Goal: Transaction & Acquisition: Subscribe to service/newsletter

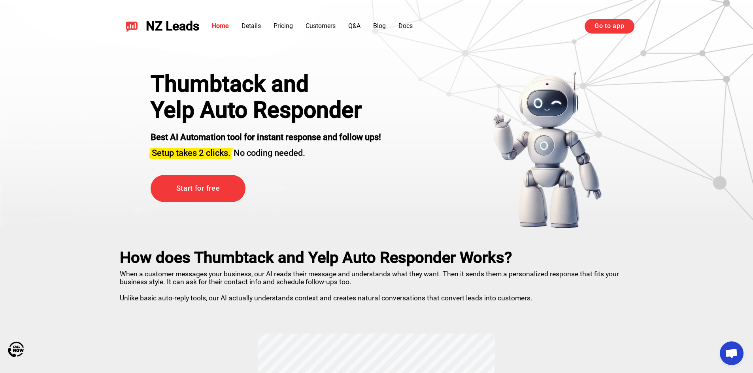
scroll to position [95, 0]
click at [200, 182] on link "Start for free" at bounding box center [198, 188] width 95 height 27
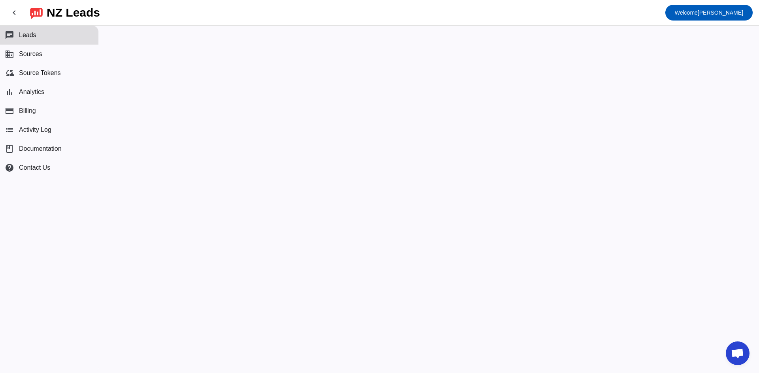
scroll to position [95, 0]
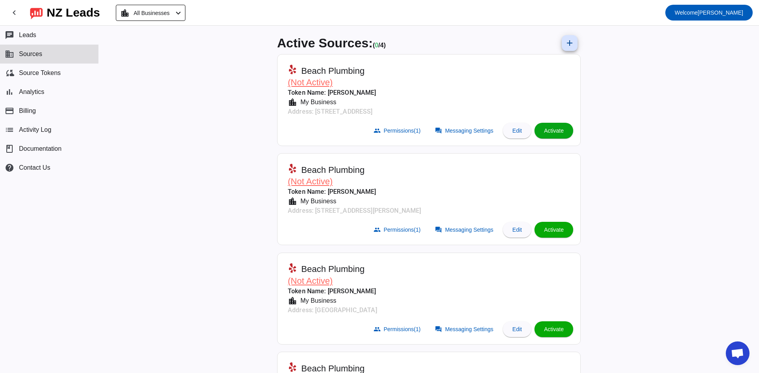
click at [562, 134] on span at bounding box center [553, 130] width 39 height 19
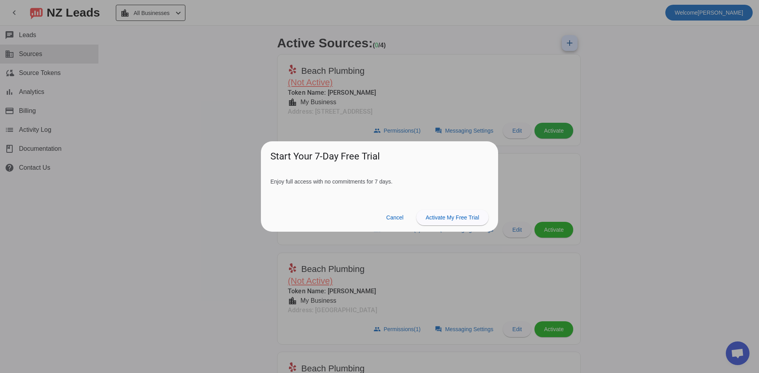
scroll to position [95, 0]
click at [440, 221] on span "Activate My Free Trial" at bounding box center [452, 218] width 53 height 6
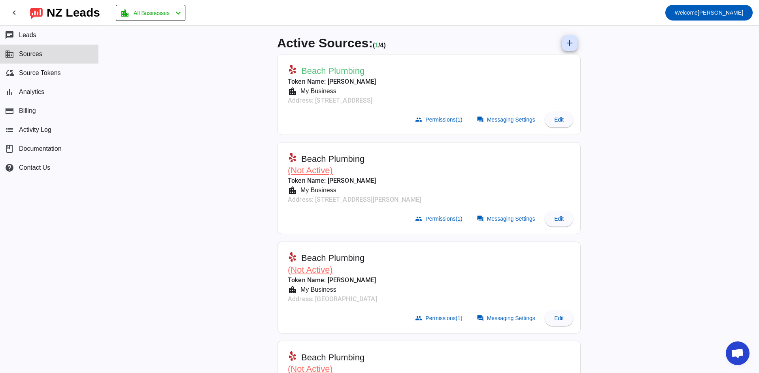
scroll to position [95, 0]
click at [556, 115] on span at bounding box center [559, 119] width 28 height 19
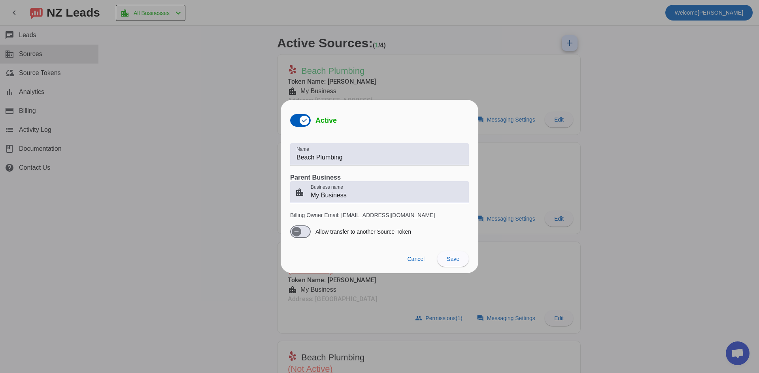
click at [453, 47] on div at bounding box center [379, 186] width 759 height 373
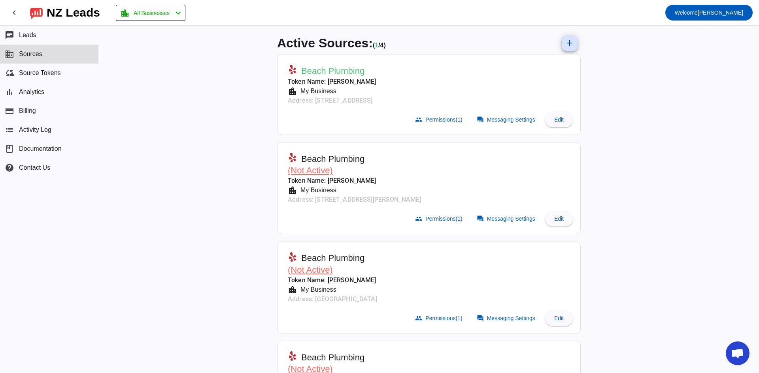
click at [485, 72] on mat-card-header "Beach Plumbing Token Name: [PERSON_NAME] location_city My Business Address: [ST…" at bounding box center [428, 83] width 295 height 50
click at [62, 148] on button "book Documentation" at bounding box center [49, 149] width 98 height 19
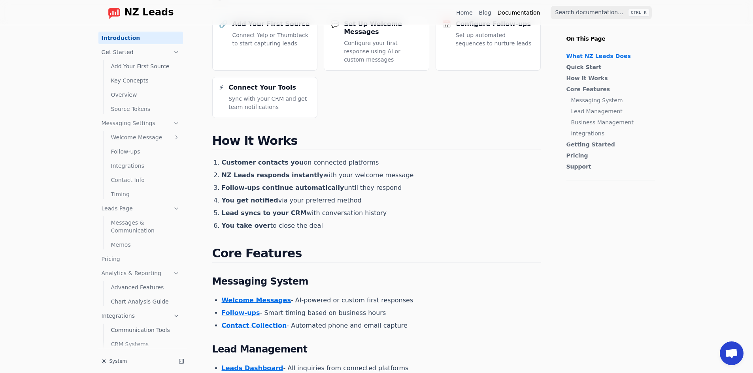
scroll to position [79, 0]
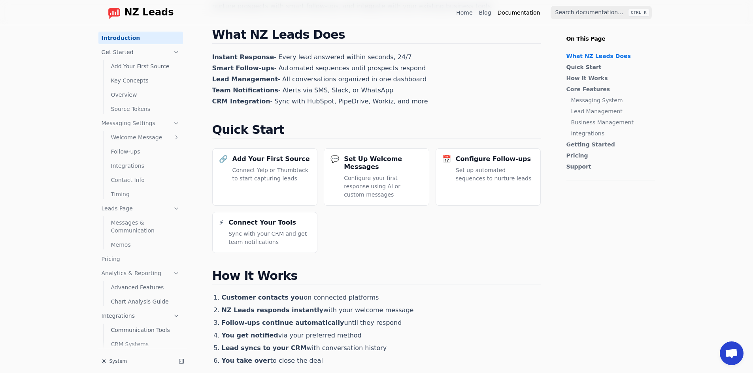
click at [572, 74] on link "How It Works" at bounding box center [608, 78] width 85 height 8
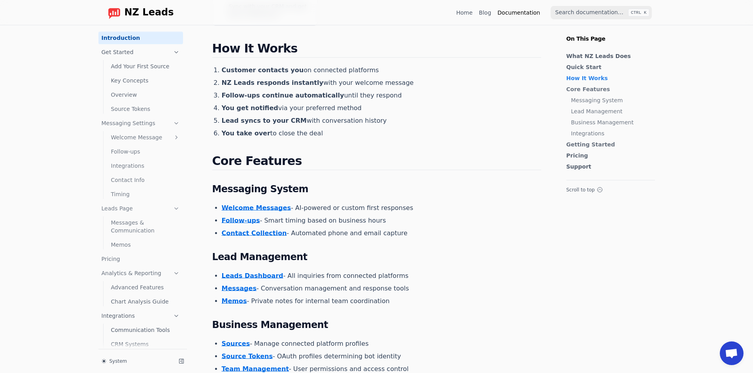
click at [257, 204] on link "Welcome Messages" at bounding box center [256, 208] width 69 height 8
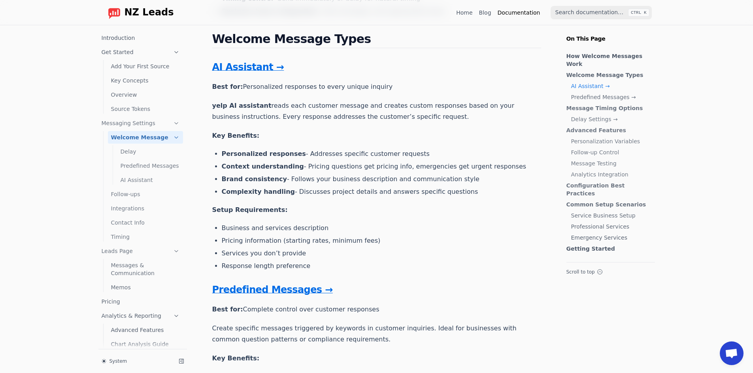
scroll to position [356, 0]
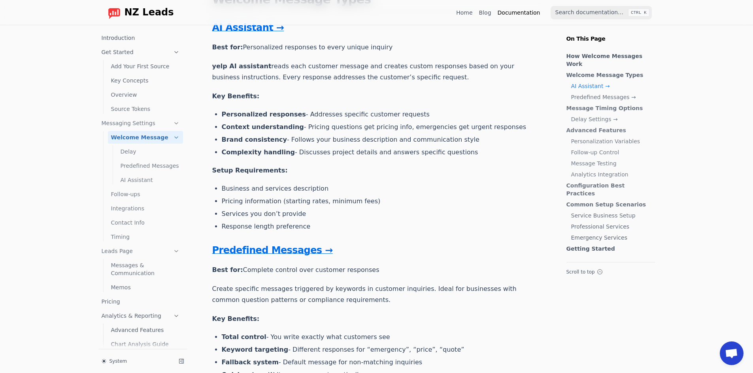
click at [250, 251] on link "Predefined Messages →" at bounding box center [272, 250] width 121 height 11
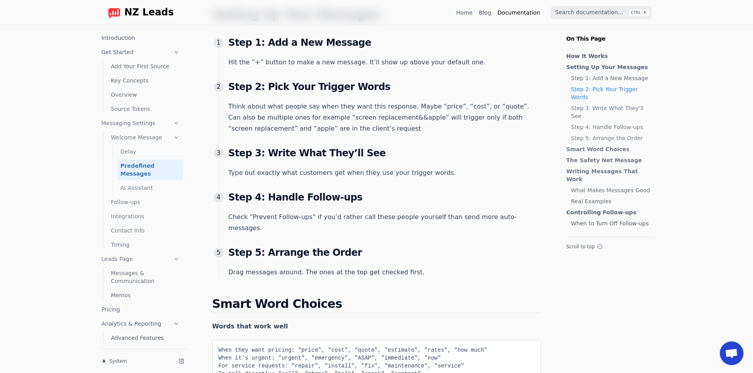
scroll to position [435, 0]
